Goal: Task Accomplishment & Management: Manage account settings

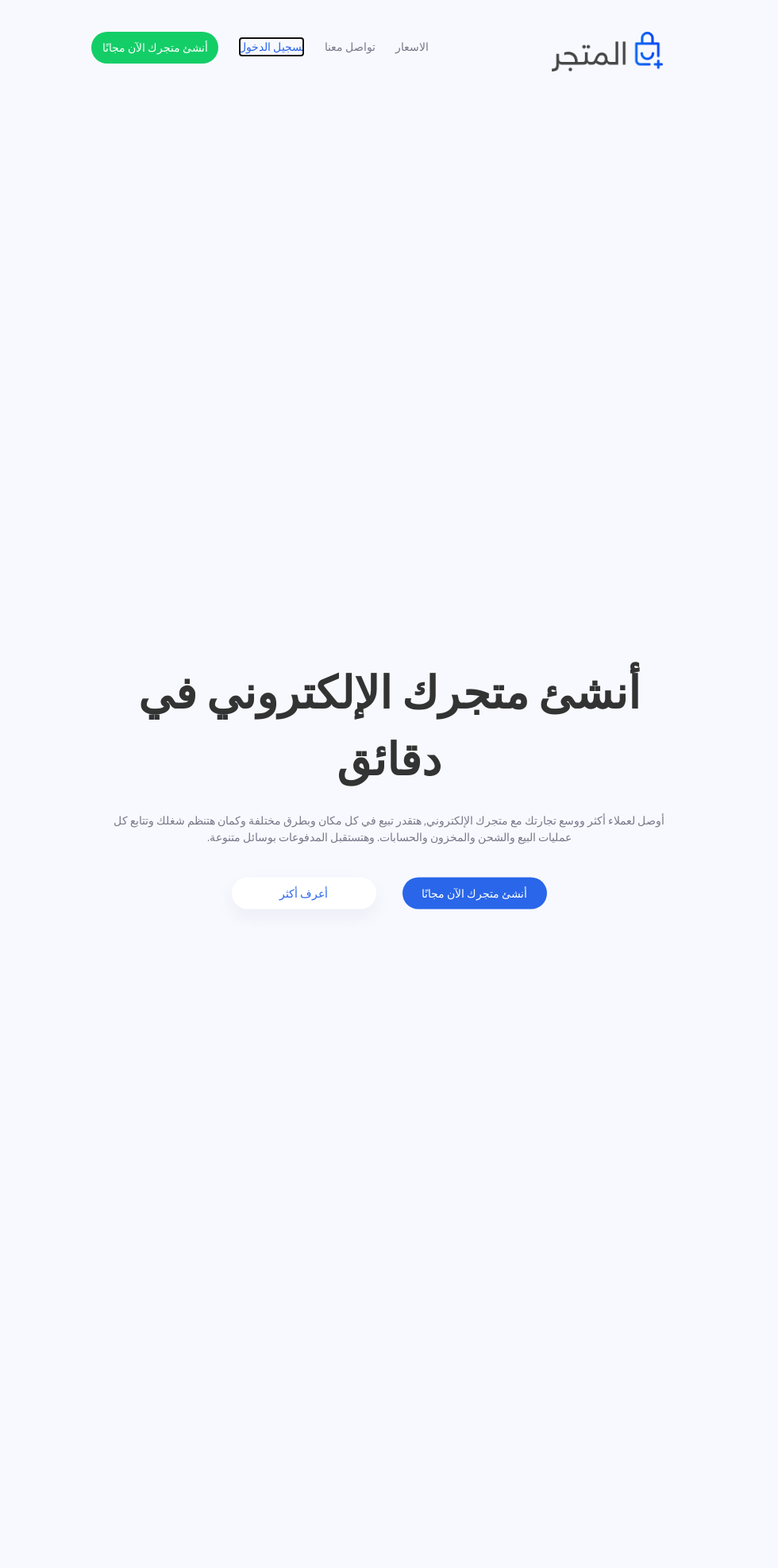
click at [290, 50] on link "تسجيل الدخول" at bounding box center [272, 47] width 67 height 16
click at [733, 130] on header "أنشئ متجرك الإلكتروني في دقائق أوصل لعملاء أكثر ووسع تجارتك مع متجرك الإلكتروني…" at bounding box center [389, 784] width 778 height 1568
click at [260, 56] on link "تسجيل الدخول" at bounding box center [272, 47] width 67 height 16
click at [296, 40] on link "تسجيل الدخول" at bounding box center [272, 47] width 67 height 16
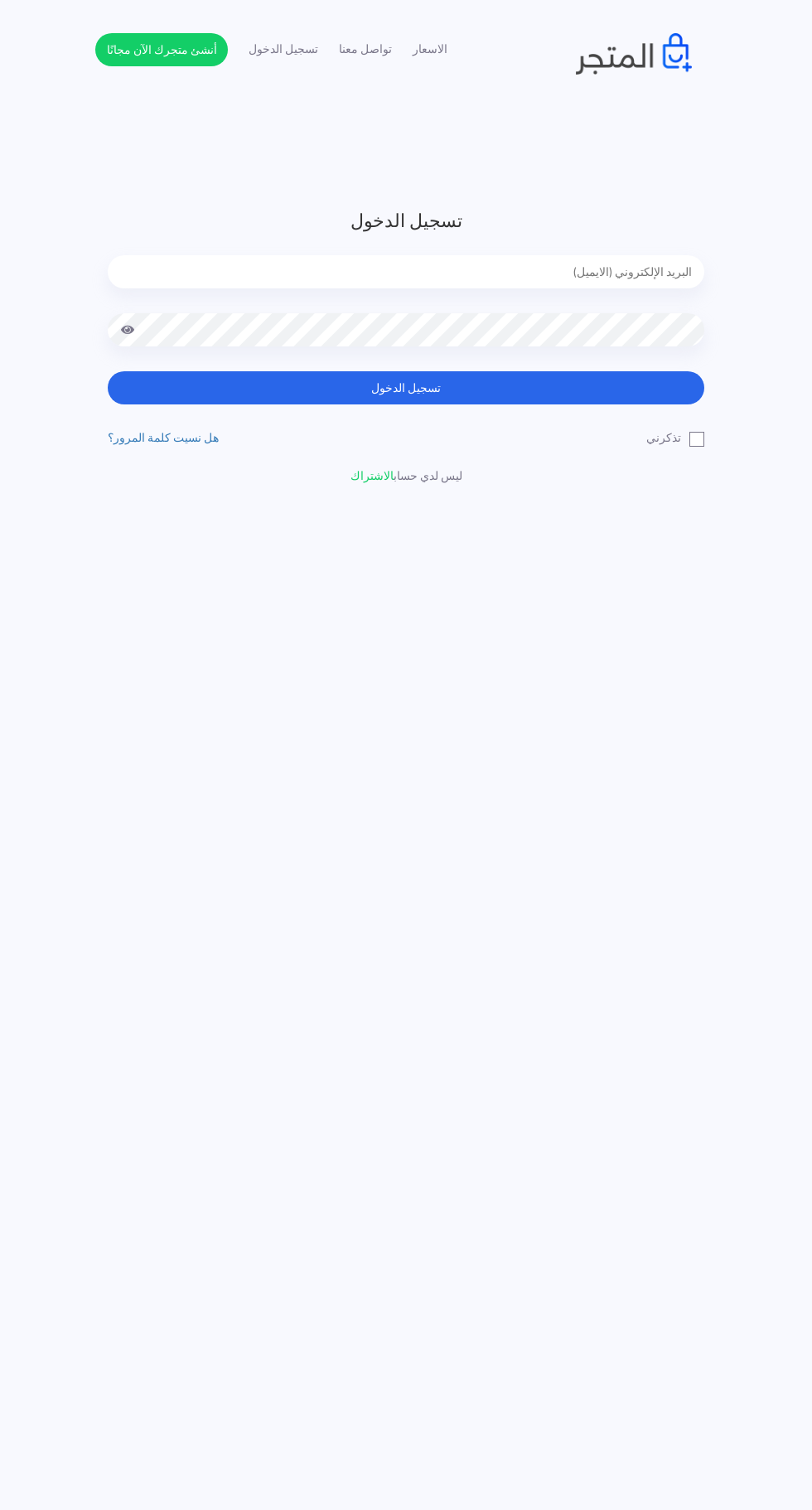
click at [688, 269] on input "email" at bounding box center [406, 272] width 596 height 33
type input "faskhaniawladsaleh@gmail.com"
click at [107, 372] on button "تسجيل الدخول" at bounding box center [406, 388] width 596 height 33
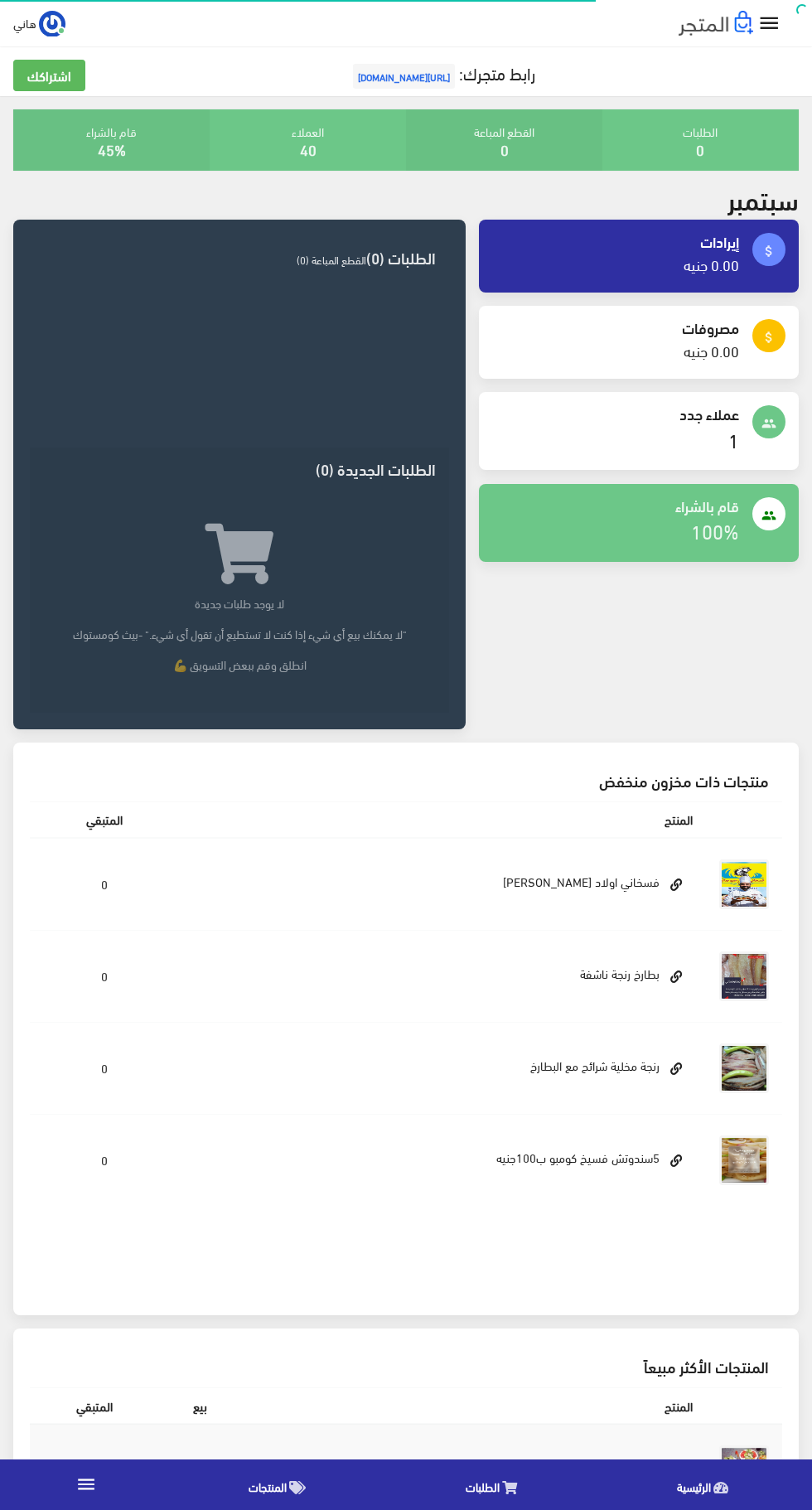
click at [734, 432] on link "1" at bounding box center [734, 439] width 11 height 36
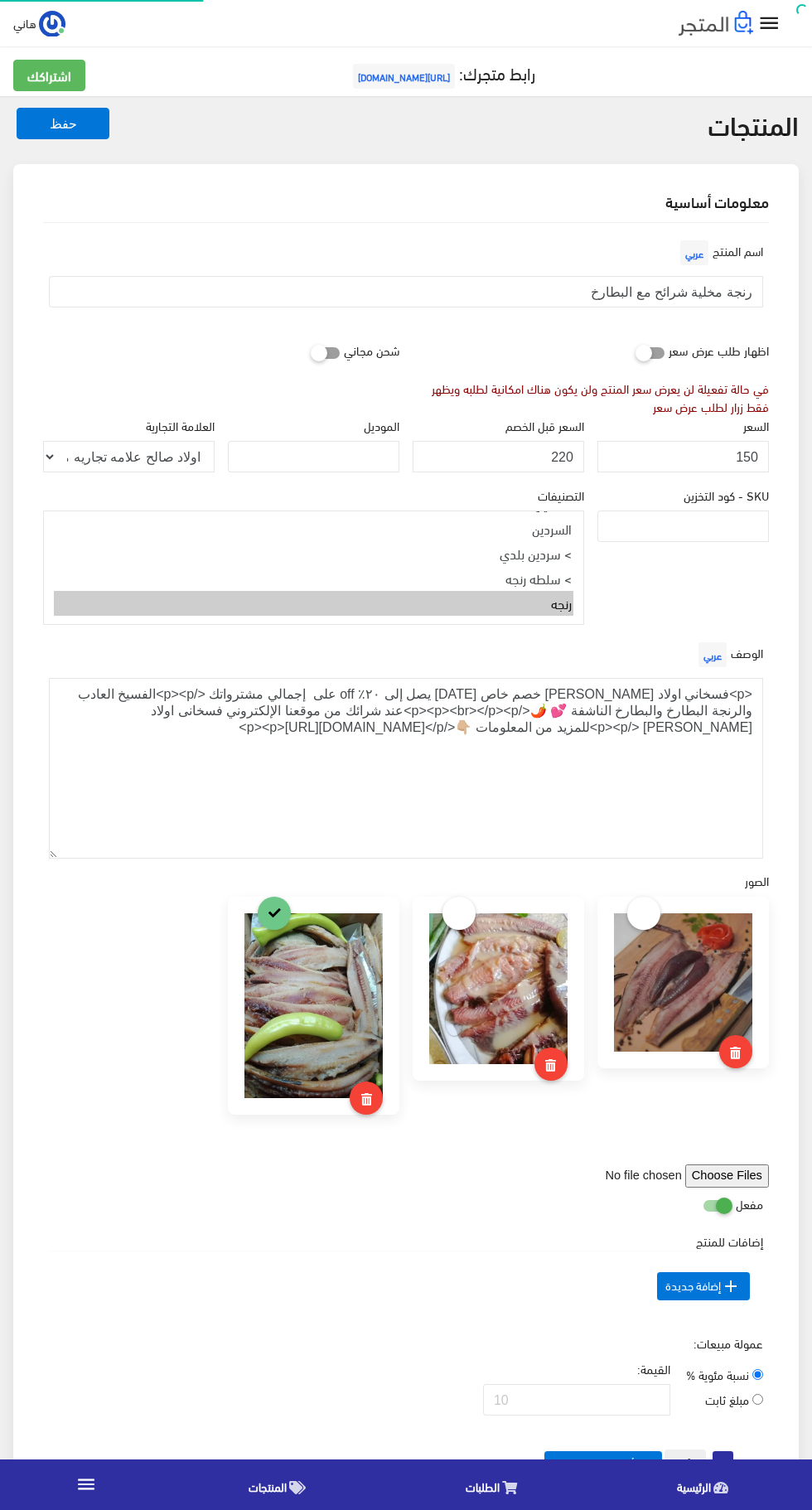
select select
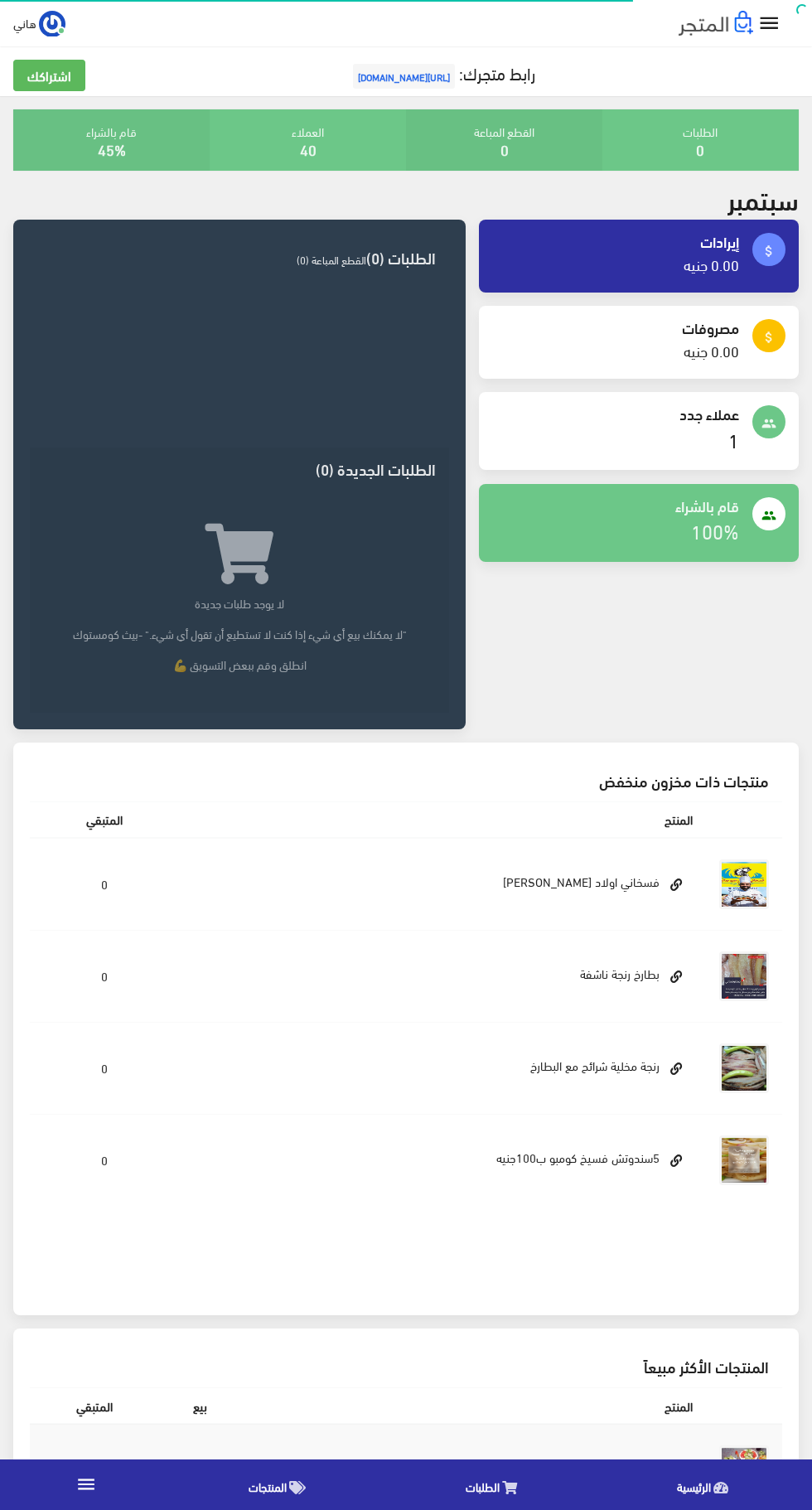
click at [499, 1484] on link "الطلبات" at bounding box center [496, 1484] width 211 height 43
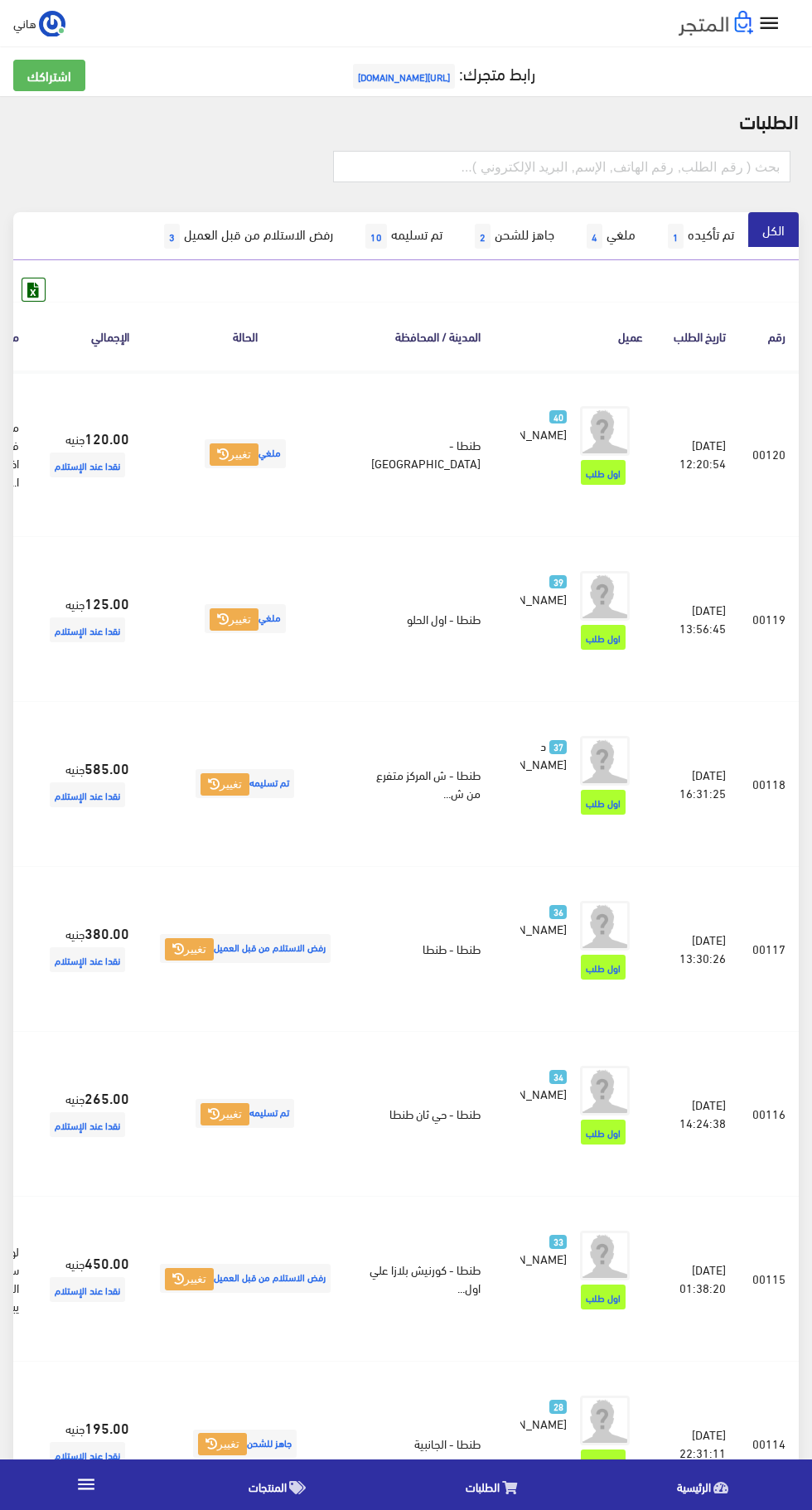
click at [583, 447] on img at bounding box center [605, 430] width 49 height 49
click at [580, 418] on img at bounding box center [605, 430] width 49 height 49
